Goal: Task Accomplishment & Management: Manage account settings

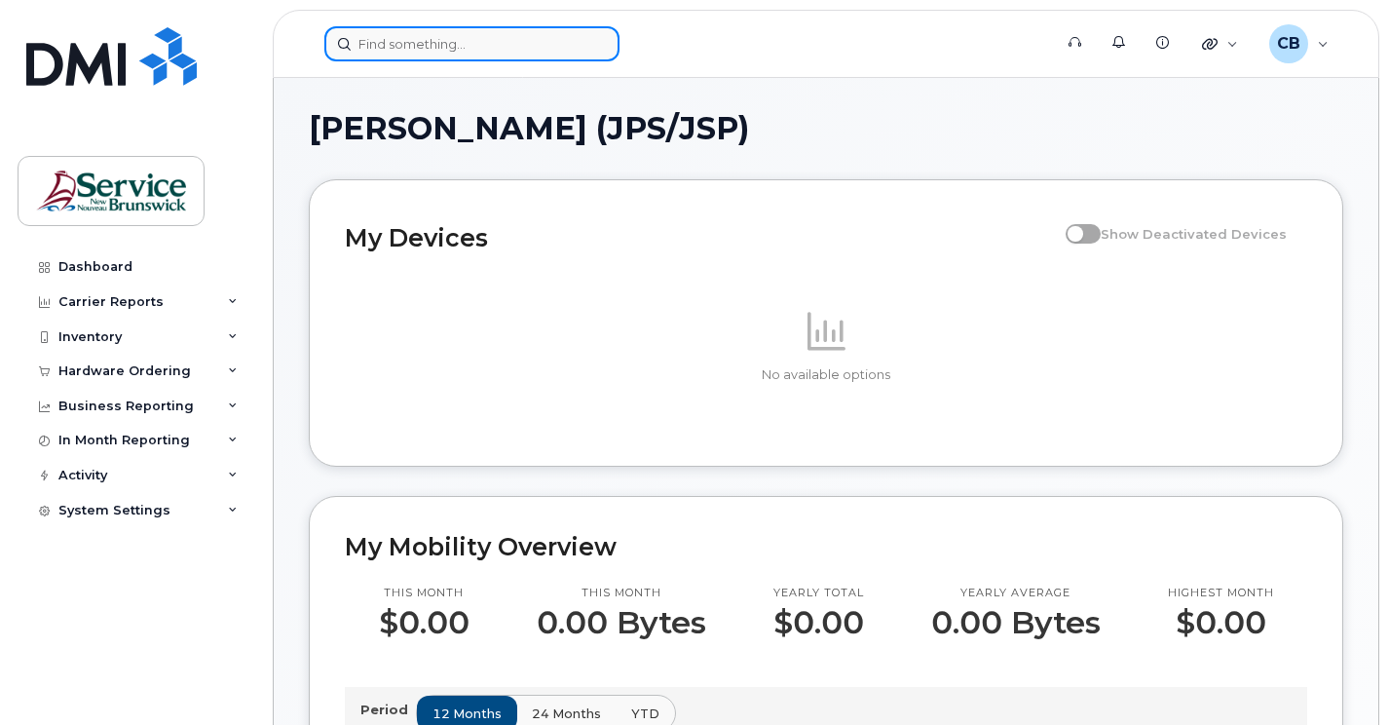
click at [474, 43] on input at bounding box center [471, 43] width 295 height 35
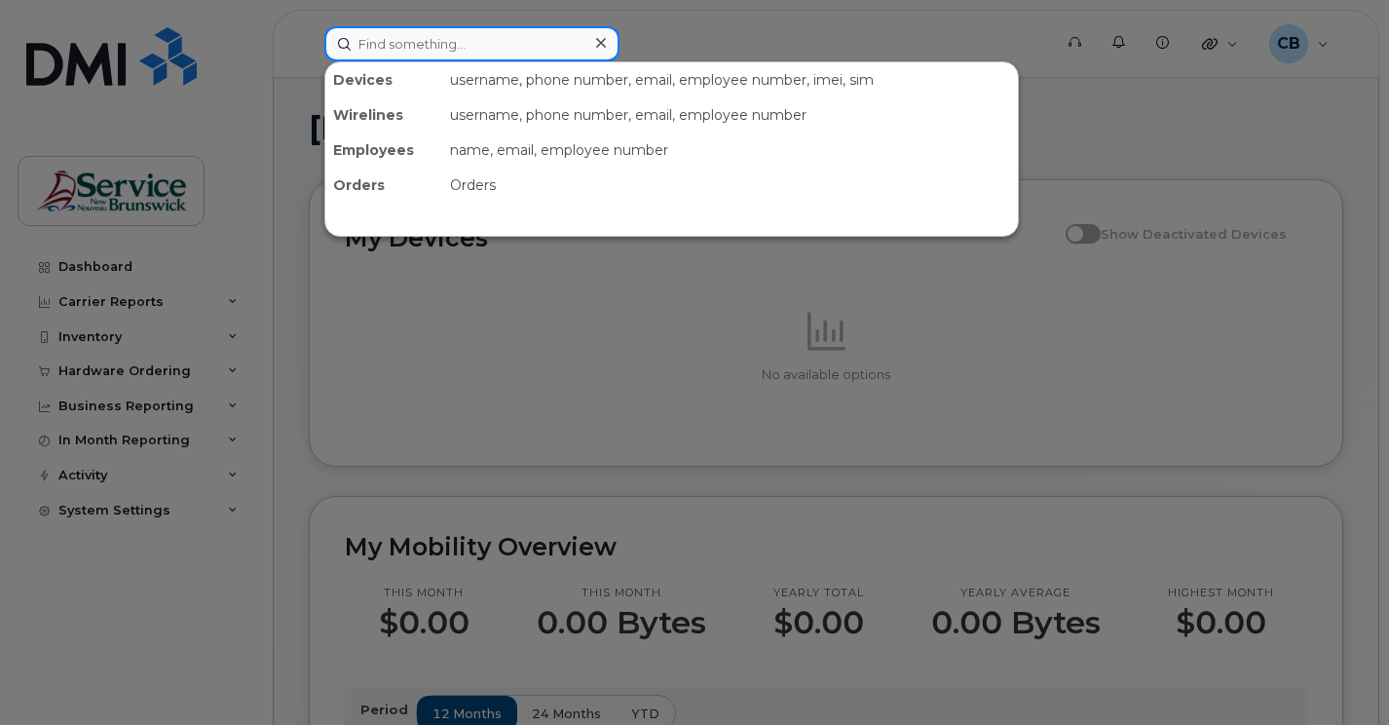
paste input "5064760379"
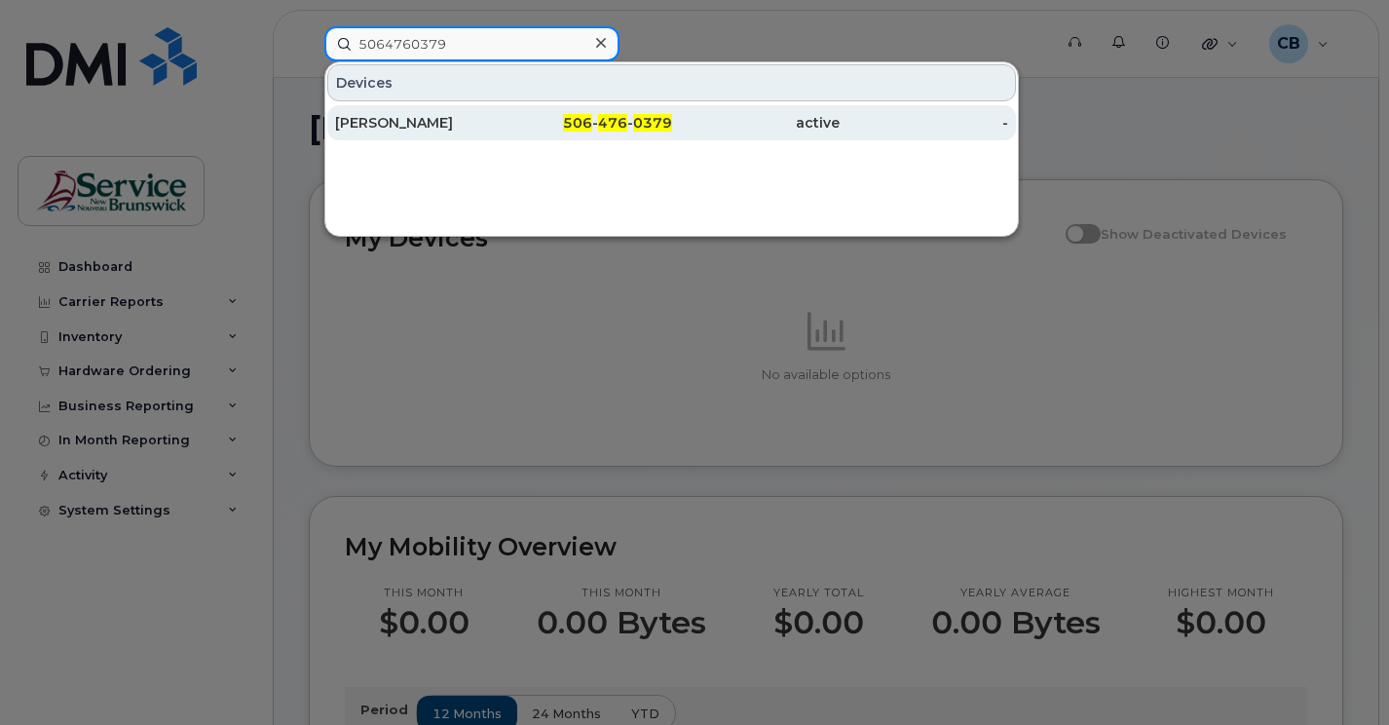
type input "5064760379"
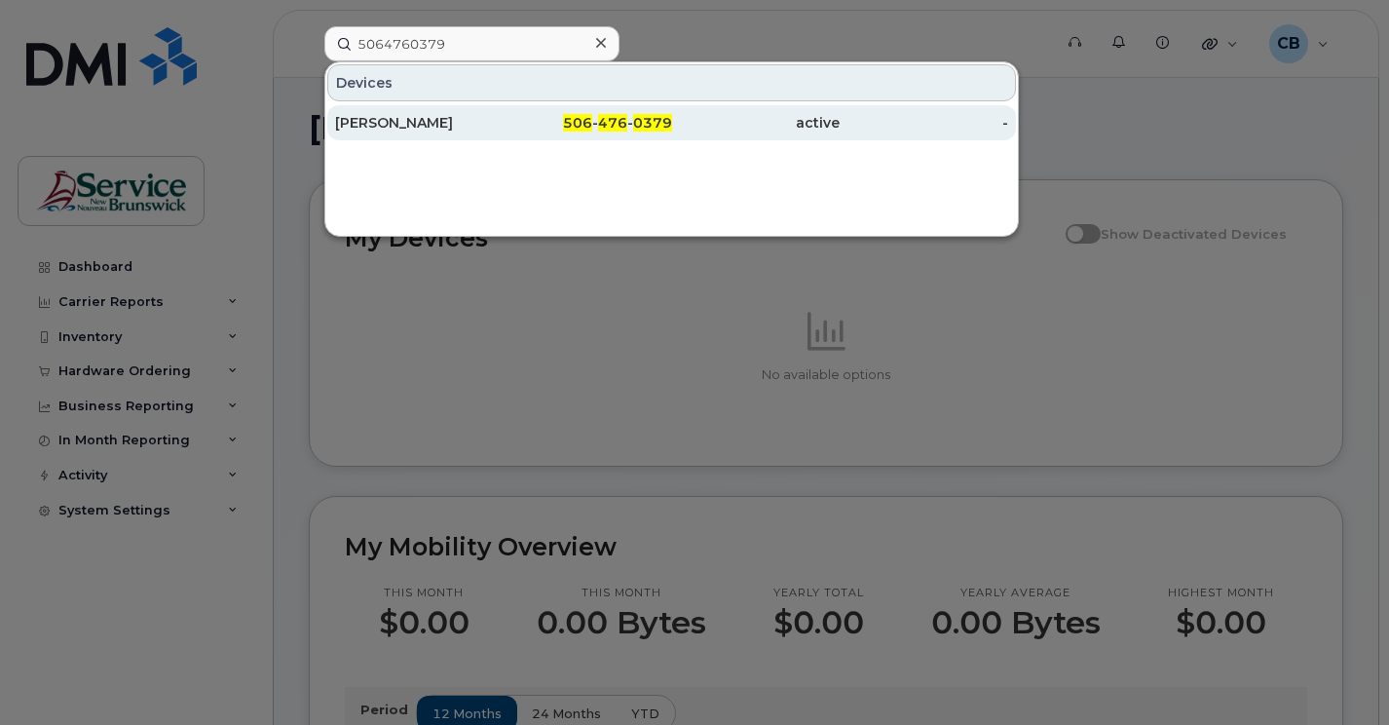
click at [396, 124] on div "Tim Wiebe" at bounding box center [419, 122] width 169 height 19
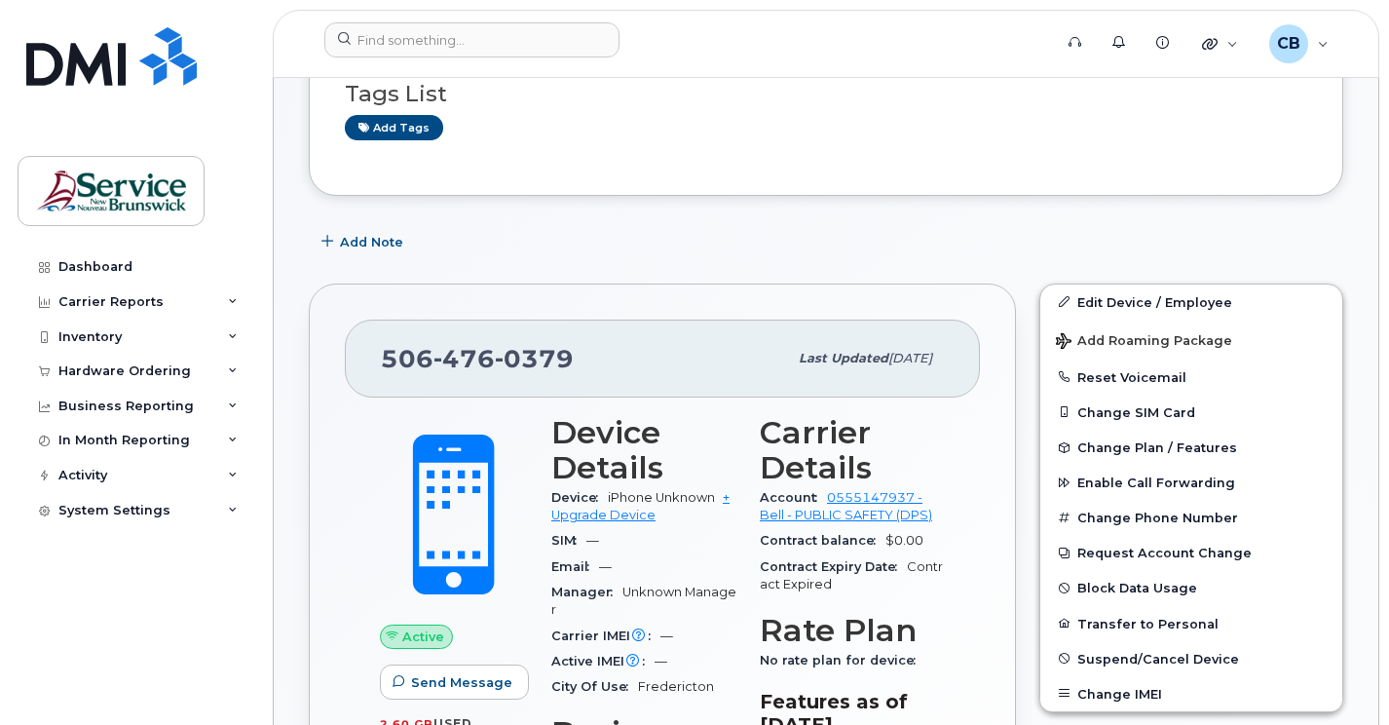
scroll to position [390, 0]
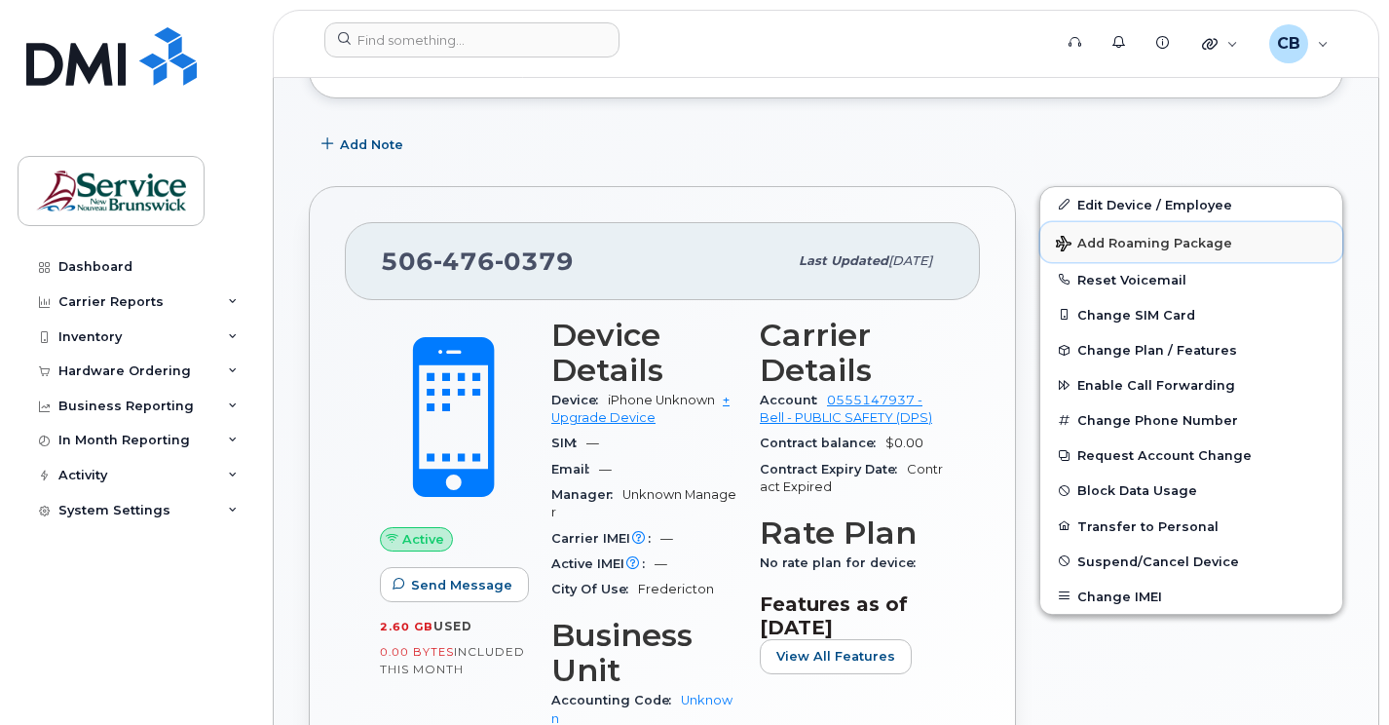
click at [1153, 252] on button "Add Roaming Package" at bounding box center [1191, 242] width 302 height 40
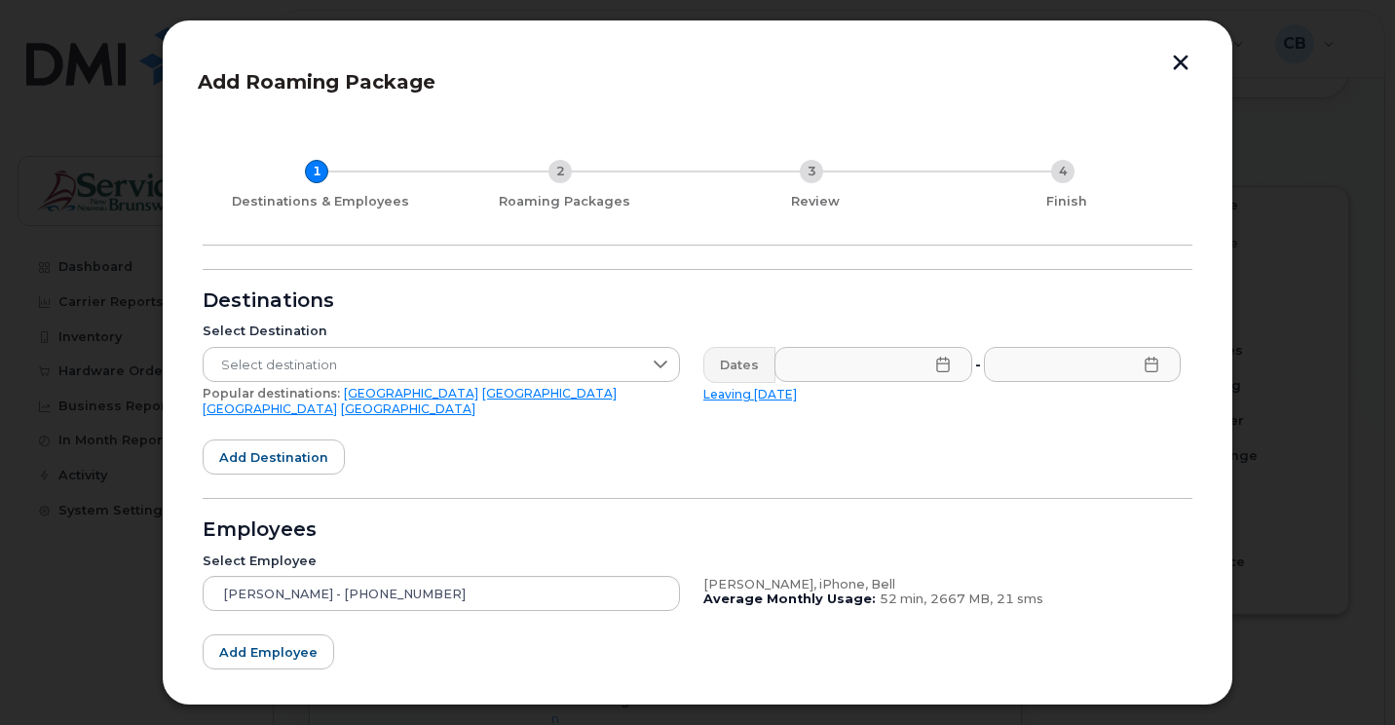
click at [1173, 63] on button "button" at bounding box center [1180, 65] width 29 height 20
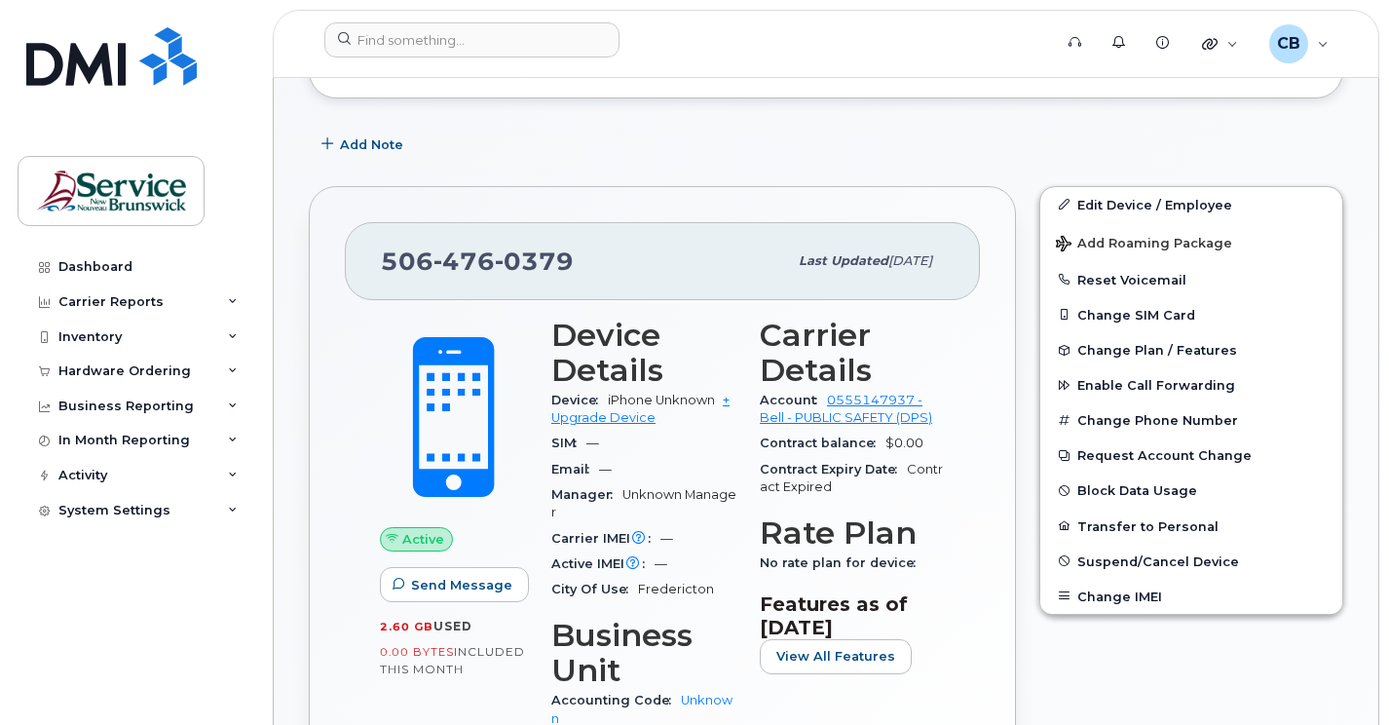
scroll to position [487, 0]
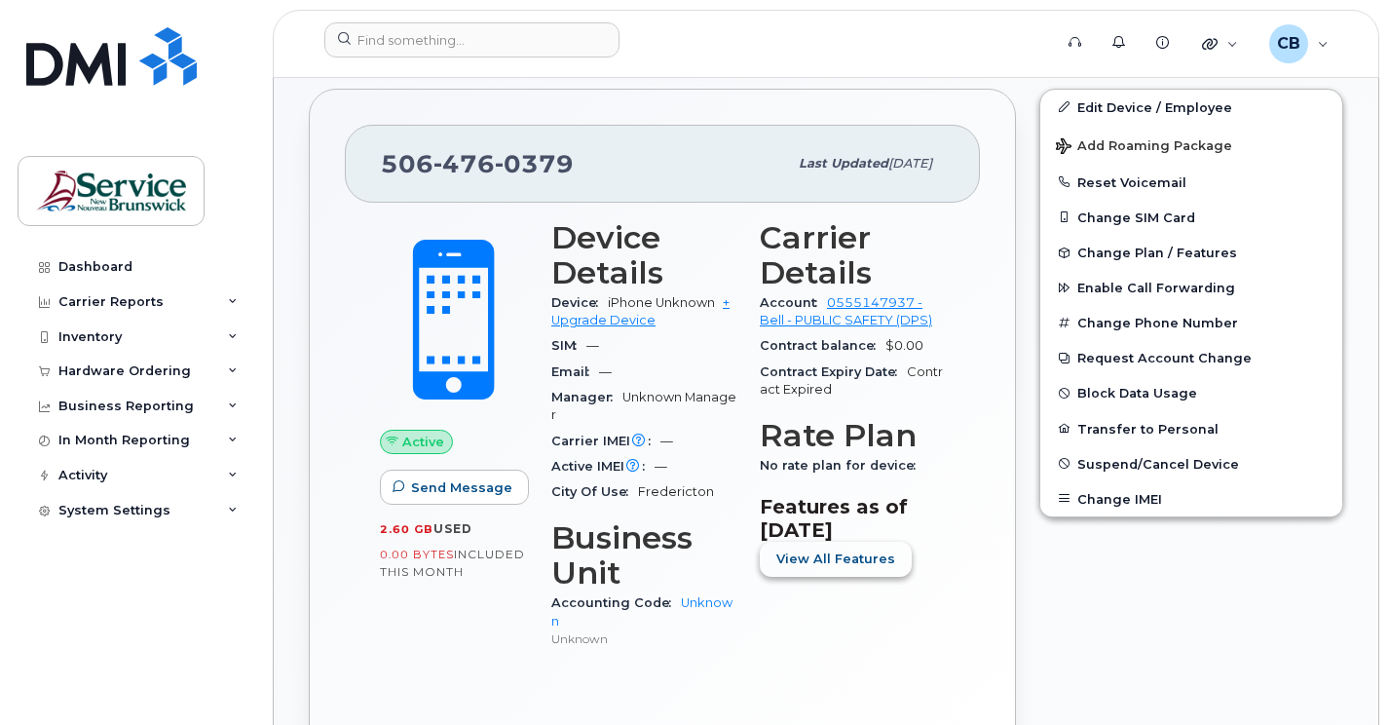
click at [825, 558] on span "View All Features" at bounding box center [835, 558] width 119 height 19
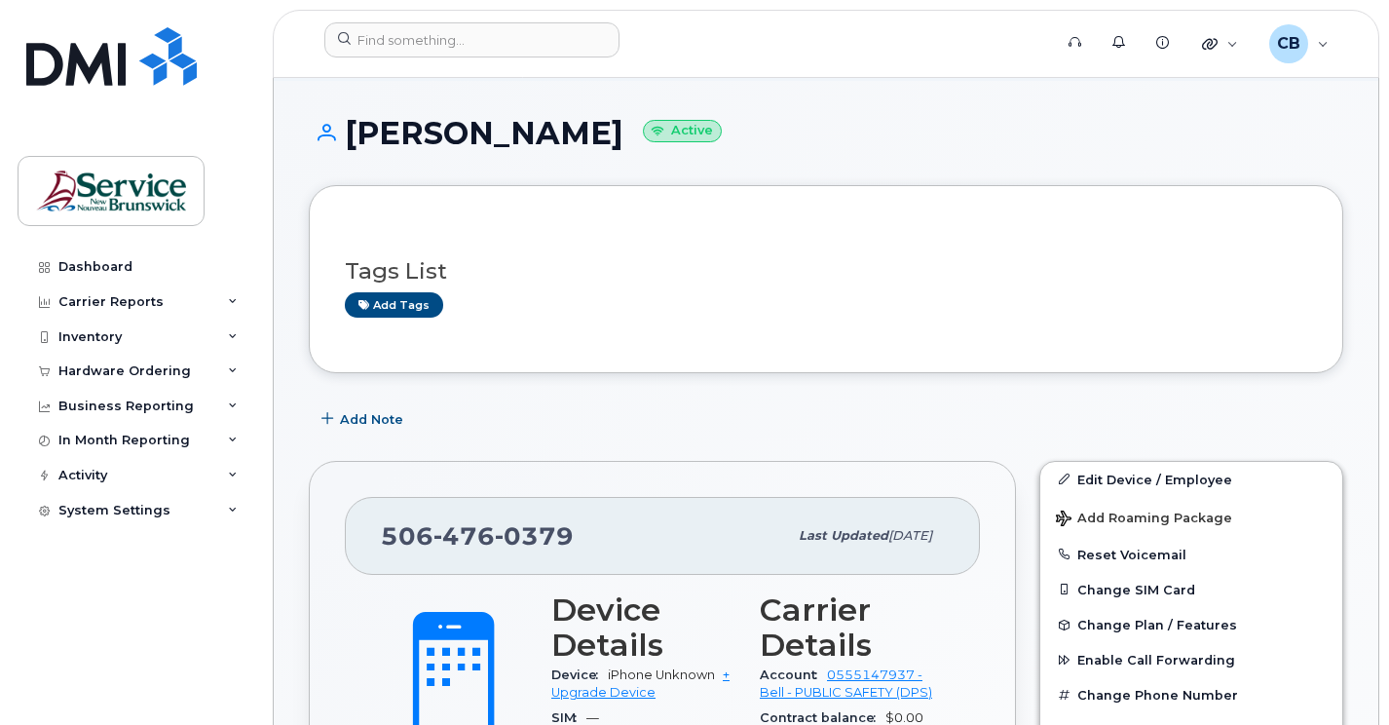
scroll to position [0, 0]
